Goal: Information Seeking & Learning: Find specific fact

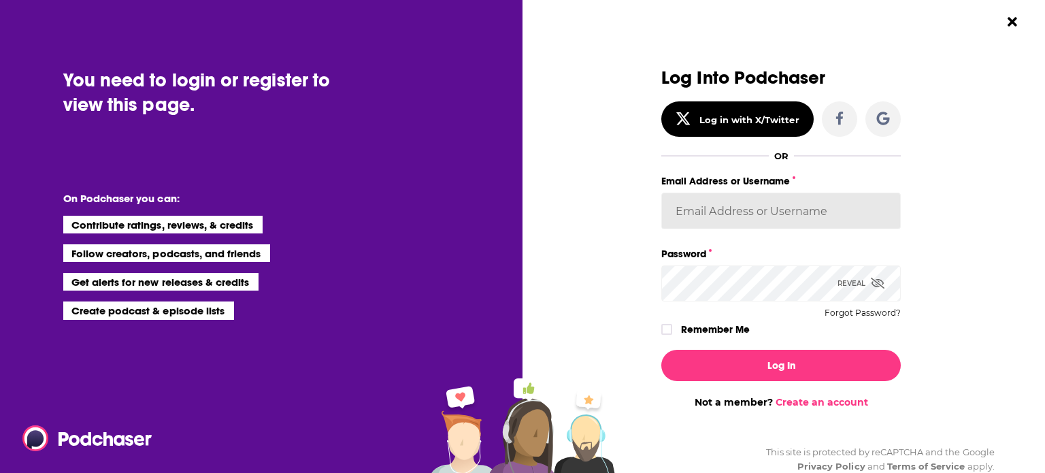
click at [794, 200] on input "Email Address or Username" at bounding box center [780, 210] width 239 height 37
click at [0, 269] on com-1password-button at bounding box center [0, 269] width 0 height 0
click at [569, 341] on div "Dialog" at bounding box center [541, 238] width 239 height 340
click at [728, 205] on input "Email Address or Username" at bounding box center [780, 210] width 239 height 37
type input "[PERSON_NAME][EMAIL_ADDRESS][DOMAIN_NAME]"
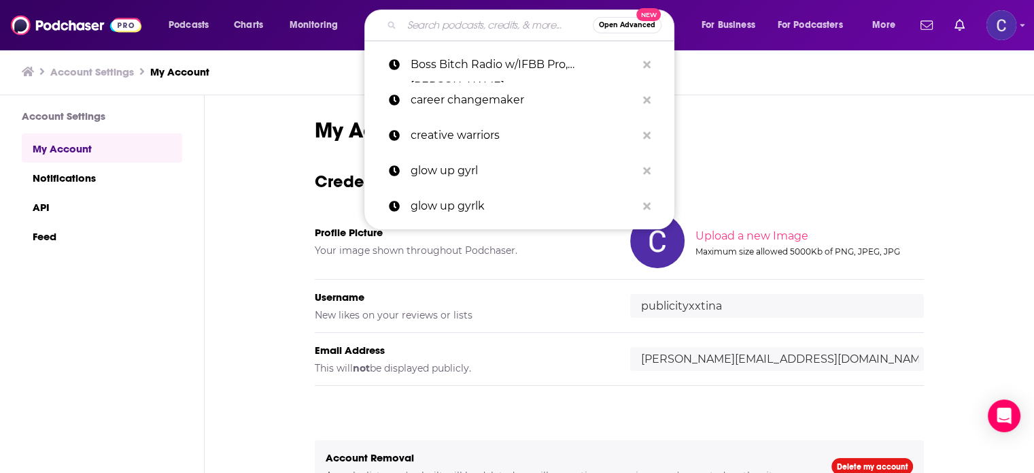
click at [506, 22] on input "Search podcasts, credits, & more..." at bounding box center [497, 25] width 191 height 22
paste input "7 Figures Club: A Business Growth Podcast"
type input "7 Figures Club: A Business Growth Podcast"
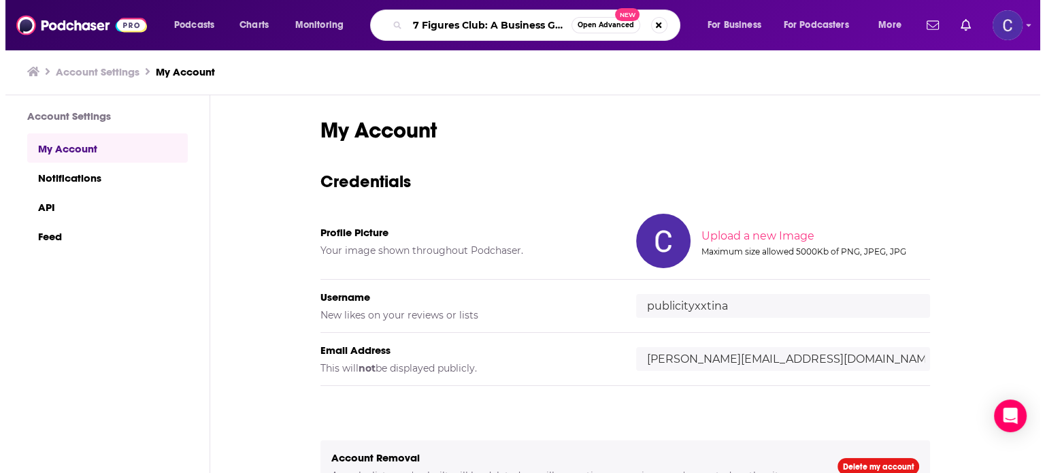
scroll to position [0, 63]
